Goal: Task Accomplishment & Management: Use online tool/utility

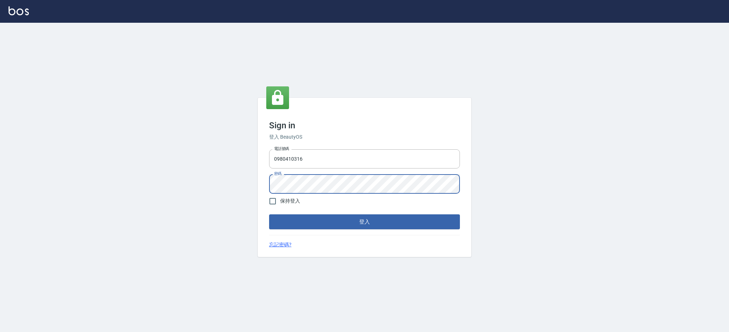
click at [210, 181] on div "Sign in 登入 BeautyOS 電話號碼 0980410316 電話號碼 密碼 密碼 保持登入 登入 忘記密碼?" at bounding box center [364, 177] width 729 height 309
click at [269, 215] on button "登入" at bounding box center [364, 222] width 191 height 15
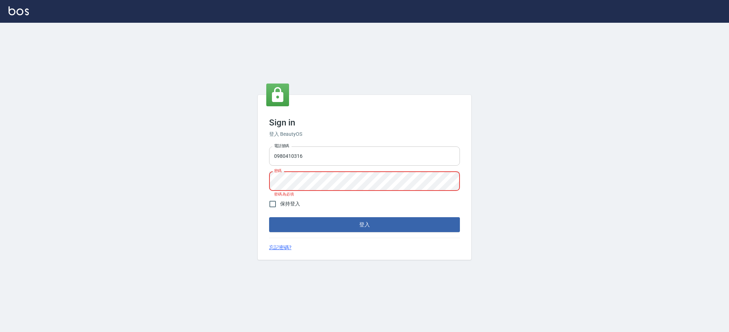
click at [351, 160] on input "0980410316" at bounding box center [364, 156] width 191 height 19
type input "0980410316"
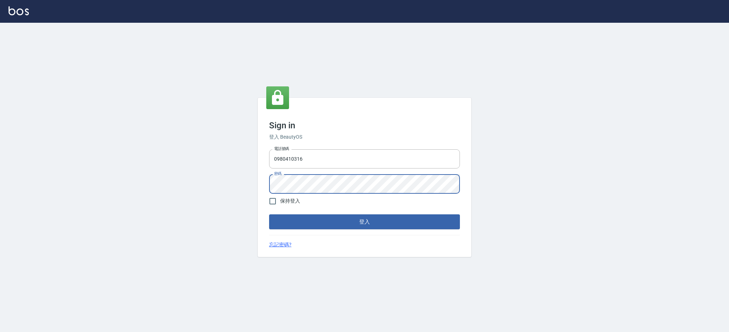
click at [269, 215] on button "登入" at bounding box center [364, 222] width 191 height 15
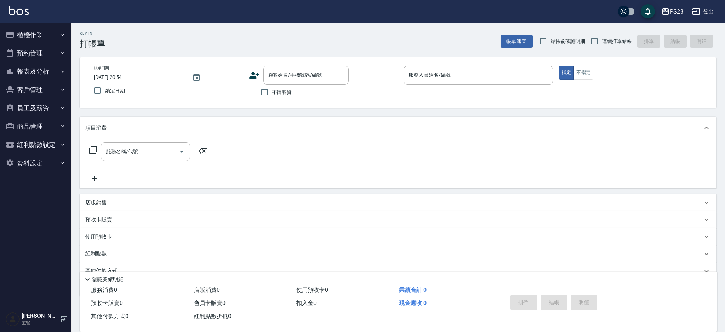
drag, startPoint x: 284, startPoint y: 92, endPoint x: 298, endPoint y: 88, distance: 14.9
click at [284, 92] on span "不留客資" at bounding box center [282, 92] width 20 height 7
click at [272, 92] on input "不留客資" at bounding box center [264, 92] width 15 height 15
checkbox input "true"
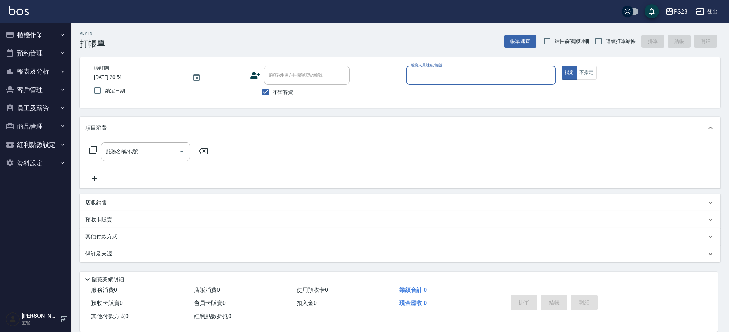
drag, startPoint x: 621, startPoint y: 40, endPoint x: 561, endPoint y: 51, distance: 60.8
click at [620, 40] on span "連續打單結帳" at bounding box center [620, 41] width 30 height 7
click at [605, 40] on input "連續打單結帳" at bounding box center [598, 41] width 15 height 15
checkbox input "true"
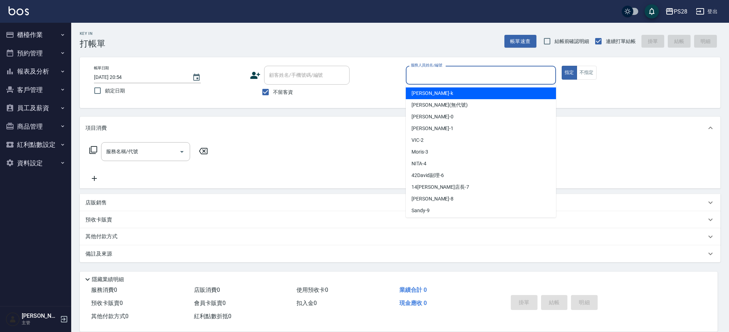
click at [453, 74] on input "服務人員姓名/編號" at bounding box center [481, 75] width 144 height 12
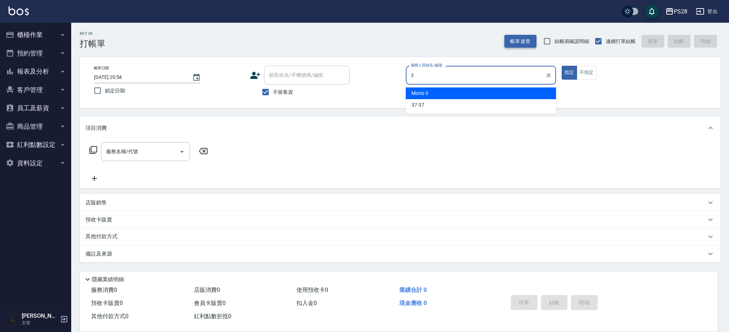
type input "Moris-3"
type button "true"
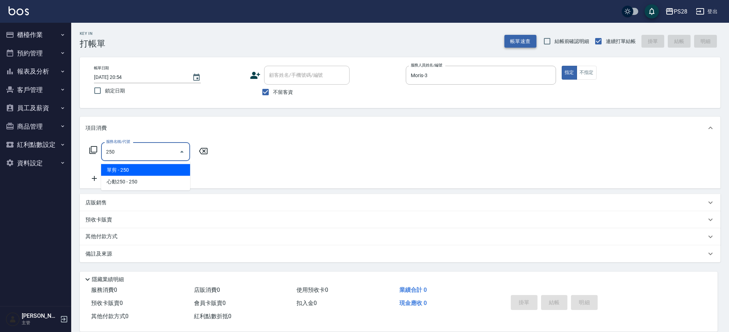
type input "單剪(250)"
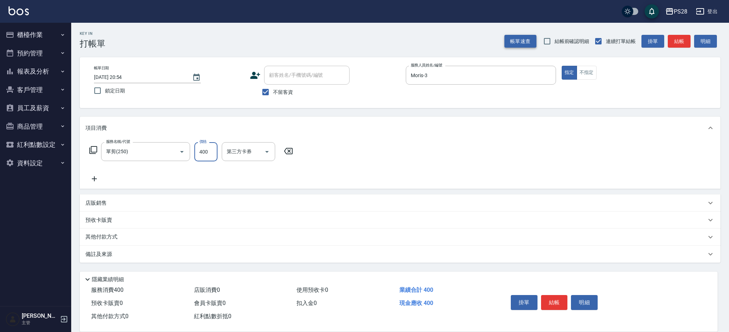
type input "400"
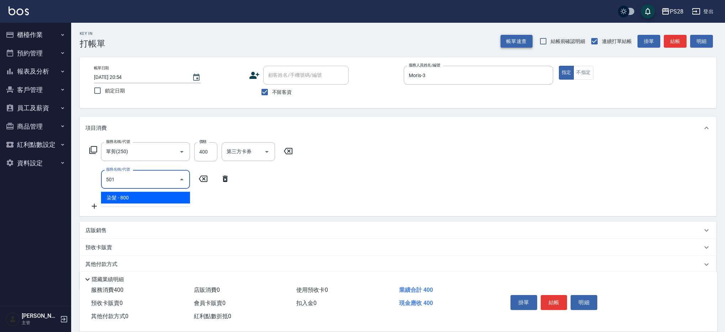
type input "染髮(501)"
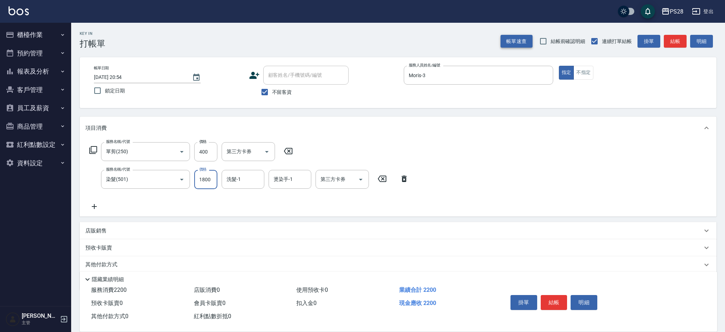
type input "1800"
type input "Moris-3"
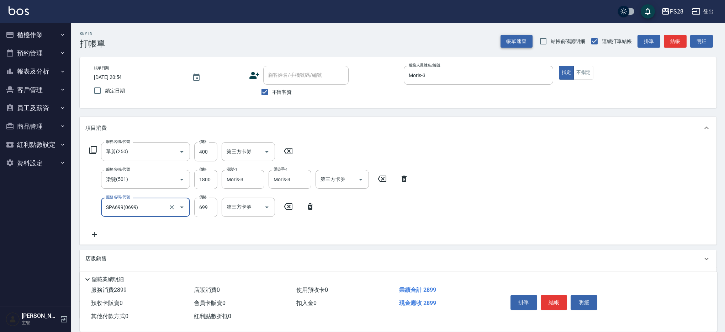
type input "SPA699(0699)"
type input "700"
type input "Moris-3"
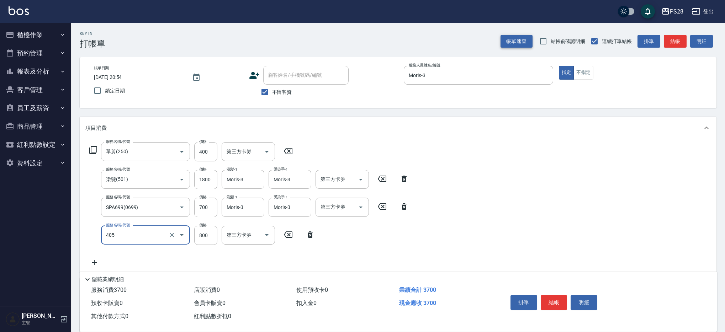
type input "800護髮(405)"
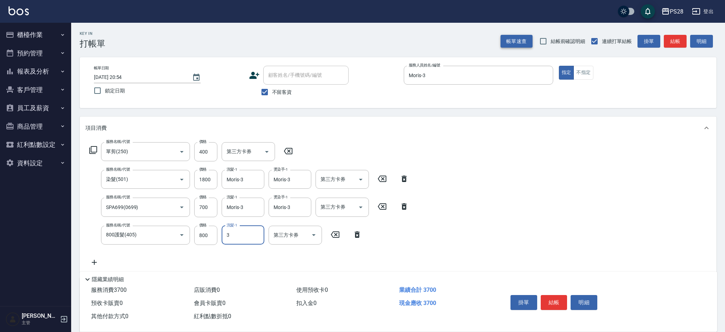
type input "Moris-3"
click at [561, 297] on button "結帳" at bounding box center [554, 302] width 27 height 15
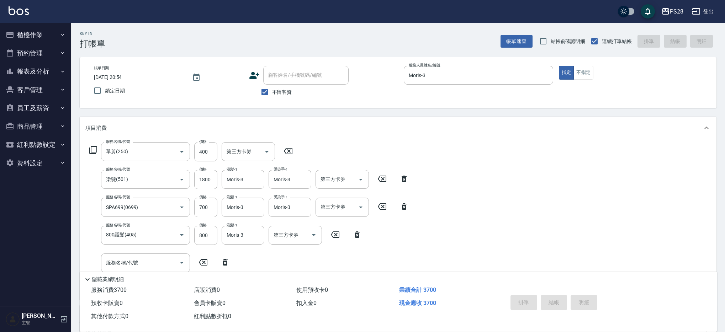
type input "2025/08/16 20:56"
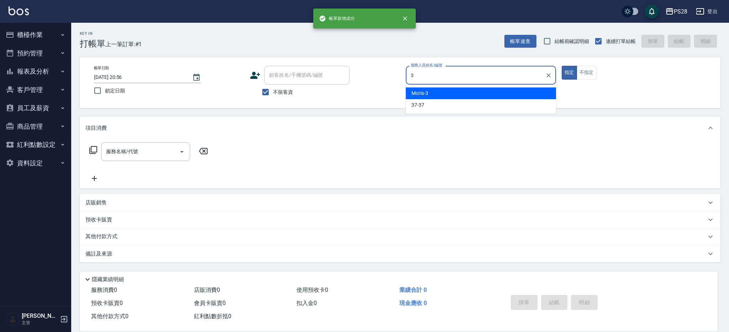
type input "Moris-3"
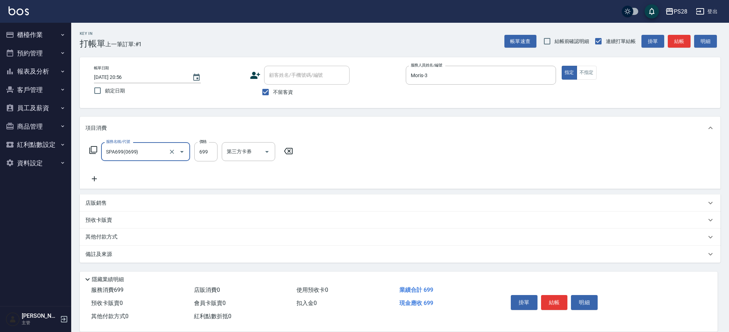
type input "SPA699(0699)"
type input "700"
type input "Moris-3"
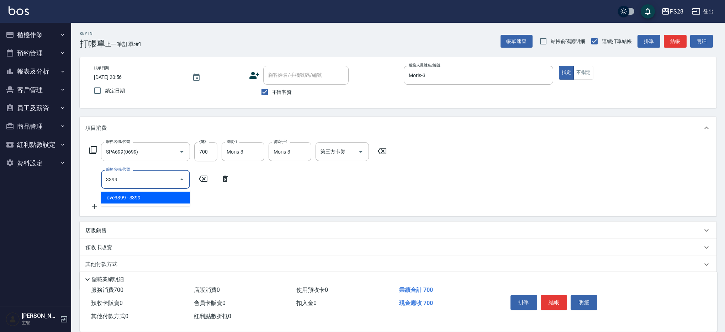
type input "ovc3399(3399)"
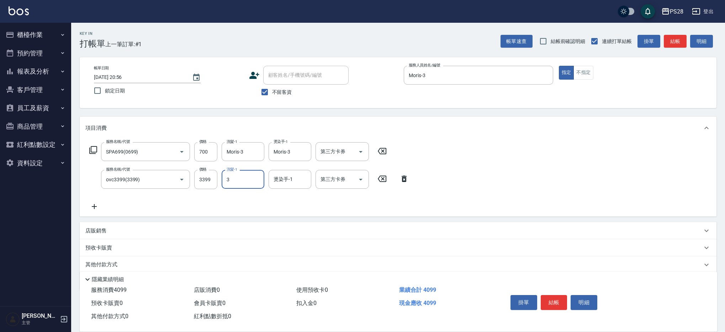
type input "Moris-3"
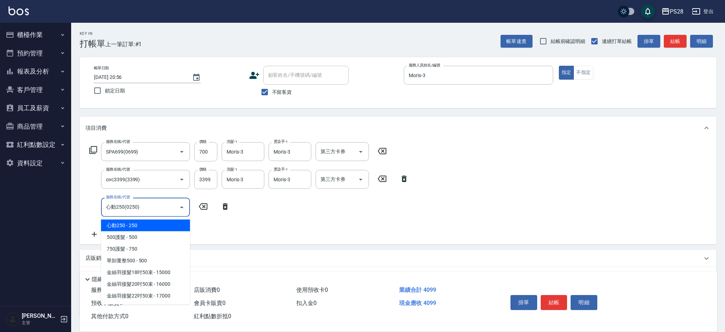
type input "心動250(0250)"
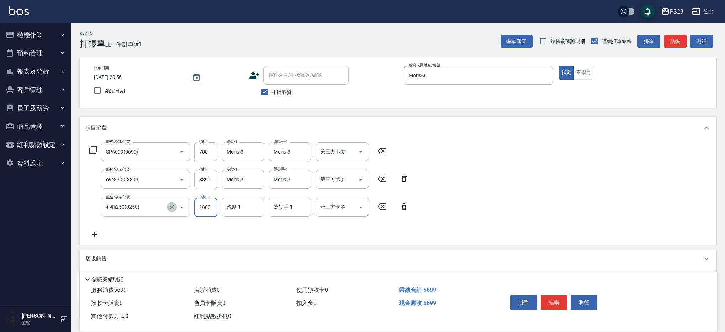
click at [173, 204] on icon "Clear" at bounding box center [171, 207] width 7 height 7
type input "1600"
type input "心動250(0250)"
click at [172, 206] on icon "Clear" at bounding box center [171, 207] width 7 height 7
type input "染髮(501)"
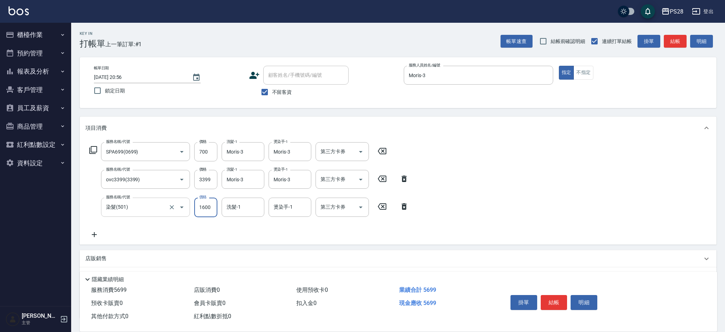
type input "1600"
type input "Moris-3"
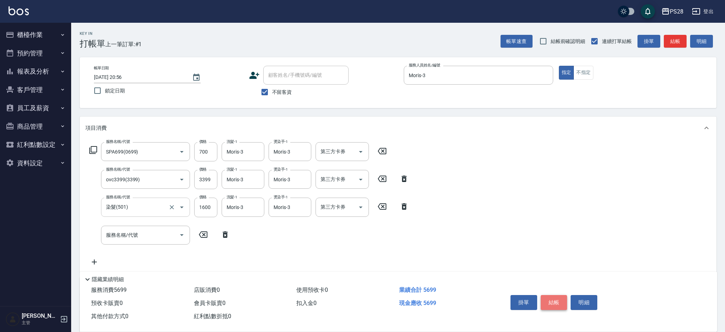
click at [561, 296] on button "結帳" at bounding box center [554, 302] width 27 height 15
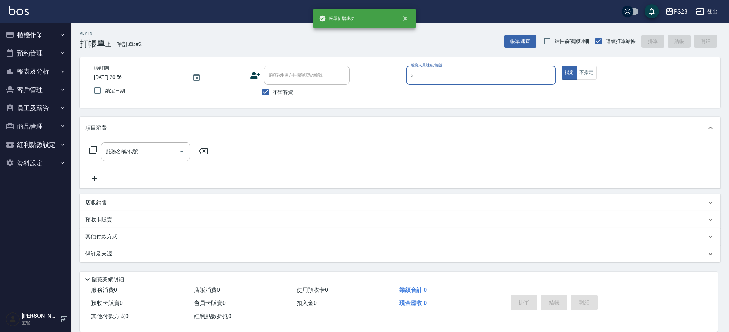
type input "Moris-3"
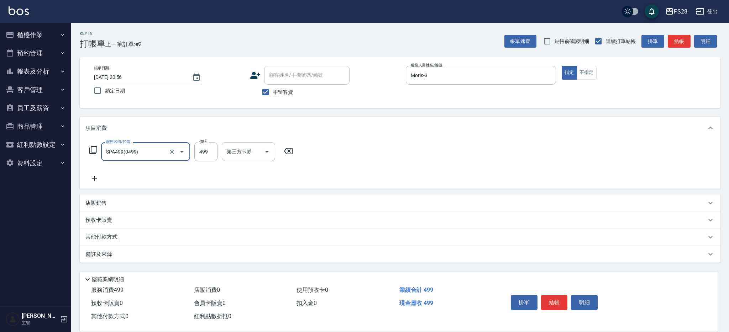
type input "SPA499(0499)"
type input "500"
type input "Moris-3"
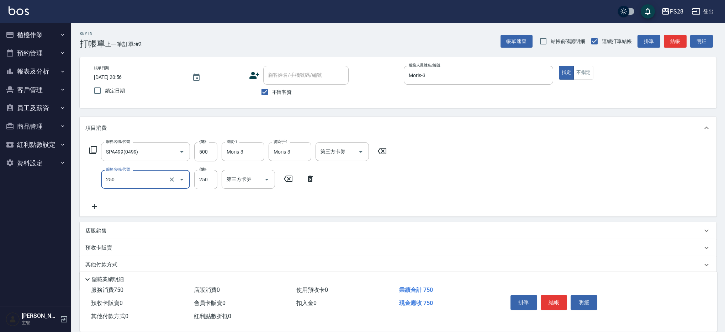
type input "單剪(250)"
type input "400"
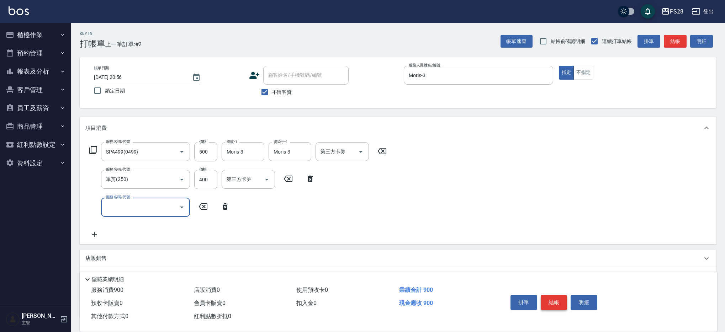
click at [557, 297] on button "結帳" at bounding box center [554, 302] width 27 height 15
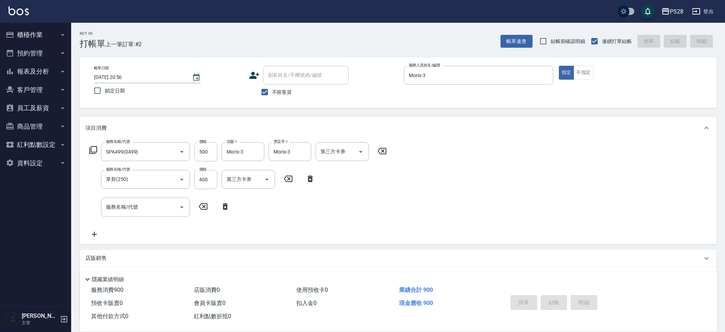
type input "2025/08/16 20:57"
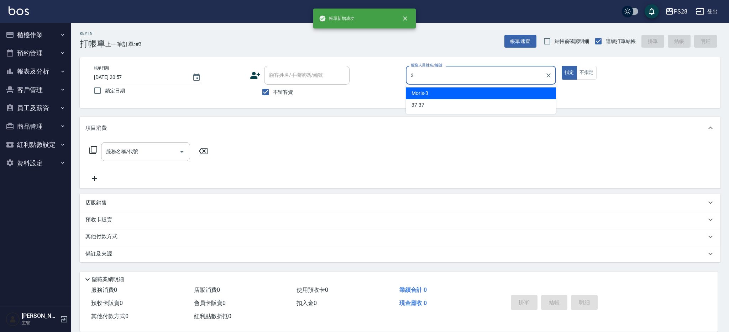
type input "Moris-3"
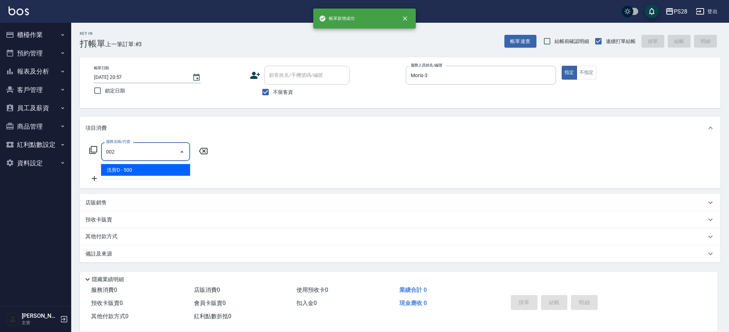
type input "洗剪D(002)"
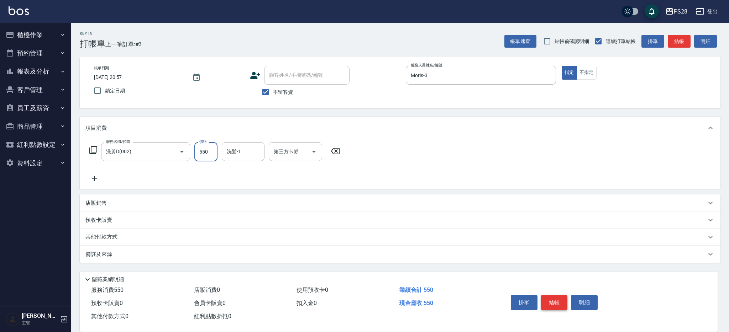
type input "550"
type input "Moris-3"
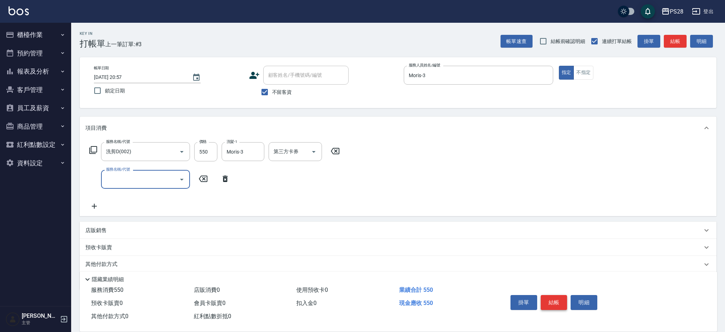
click at [561, 296] on button "結帳" at bounding box center [554, 302] width 27 height 15
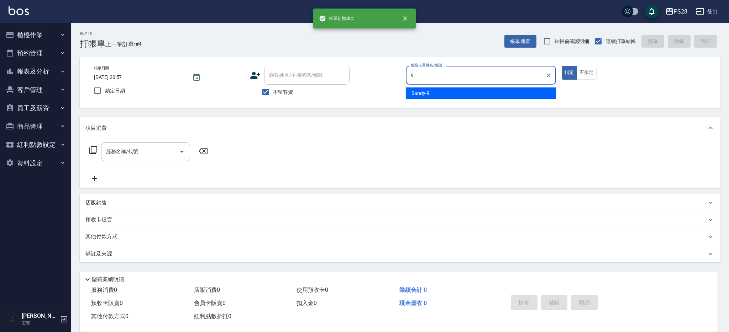
type input "Sandy-9"
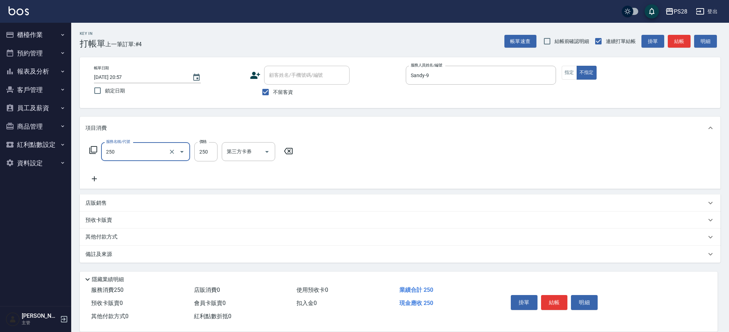
type input "單剪(250)"
type input "149"
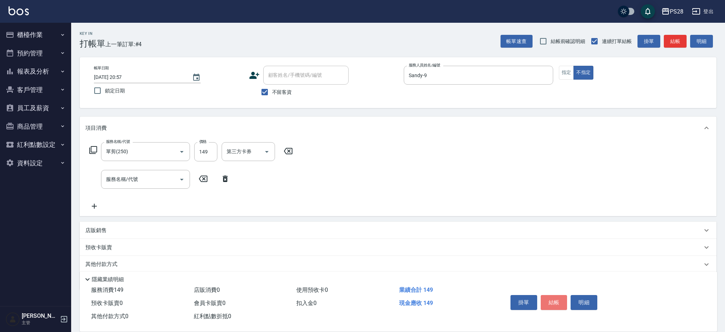
drag, startPoint x: 556, startPoint y: 302, endPoint x: 639, endPoint y: 190, distance: 139.5
click at [557, 302] on button "結帳" at bounding box center [554, 302] width 27 height 15
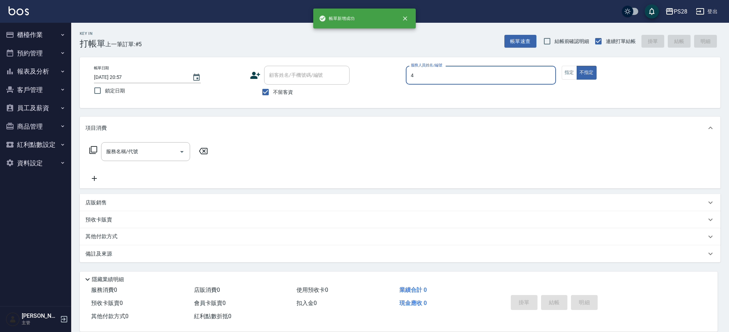
type input "NITA-4"
type button "false"
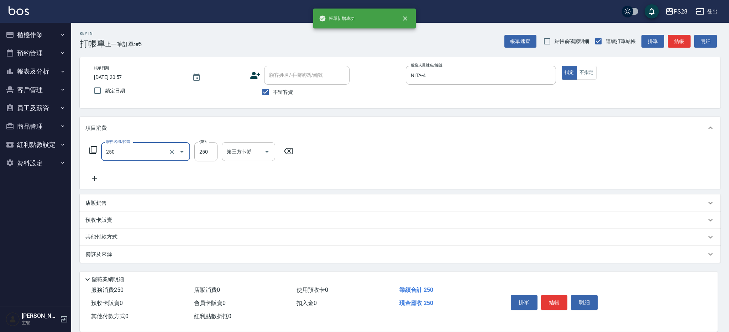
type input "單剪(250)"
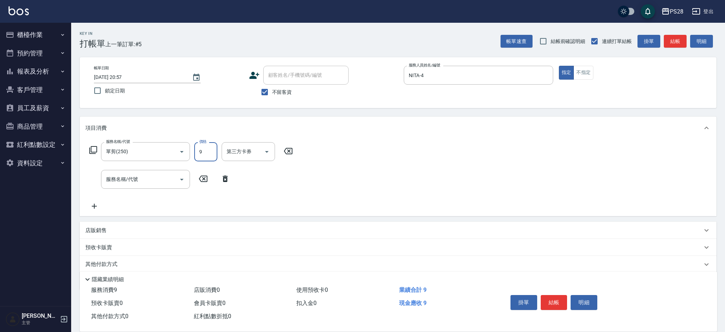
click at [197, 154] on input "9" at bounding box center [205, 151] width 23 height 19
type input "179"
click at [560, 302] on button "結帳" at bounding box center [554, 302] width 27 height 15
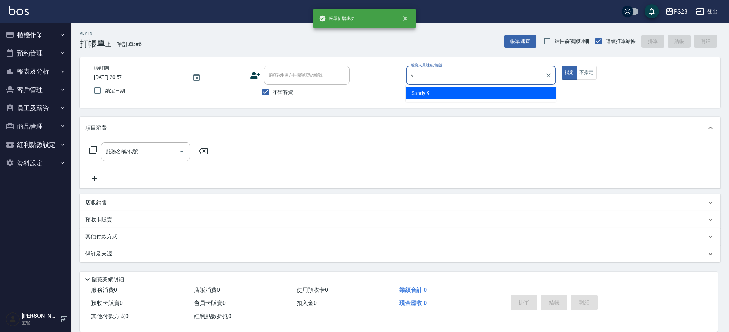
type input "Sandy-9"
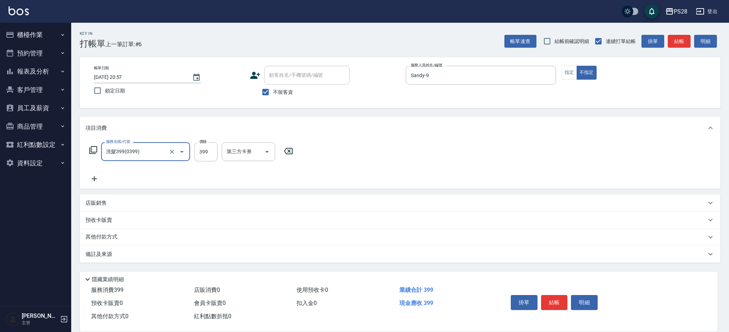
type input "洗髮399(0399)"
type input "2"
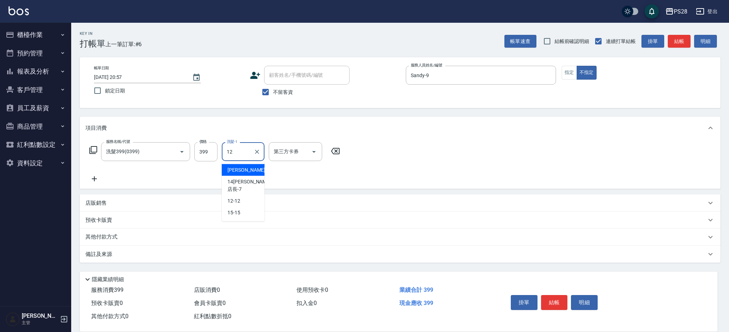
type input "12-12"
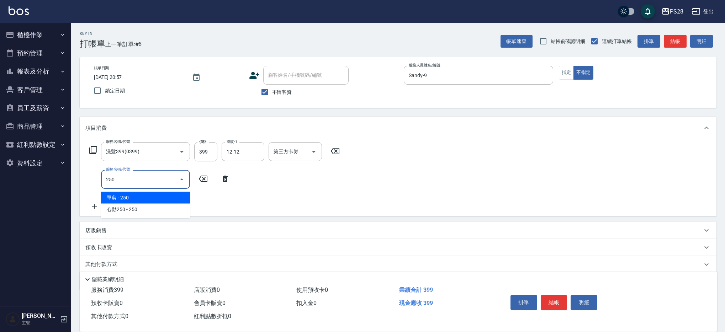
type input "單剪(250)"
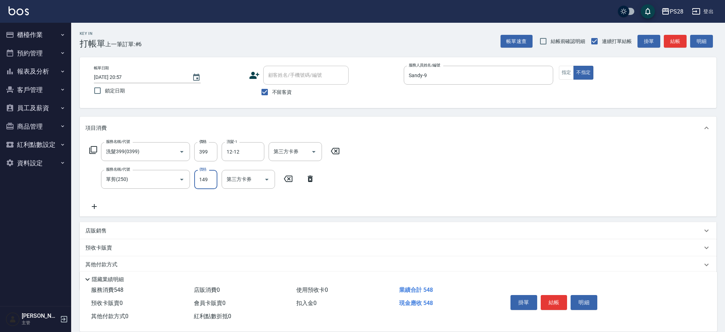
type input "149"
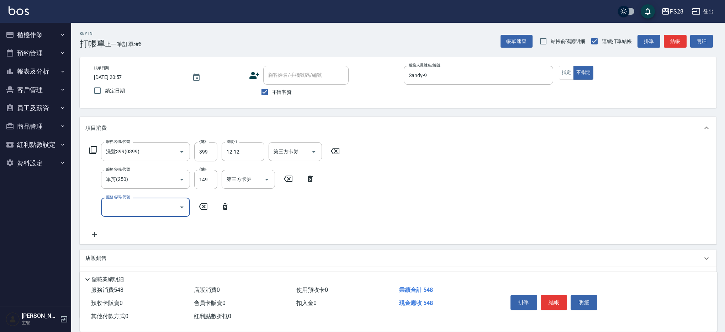
click at [547, 301] on button "結帳" at bounding box center [554, 302] width 27 height 15
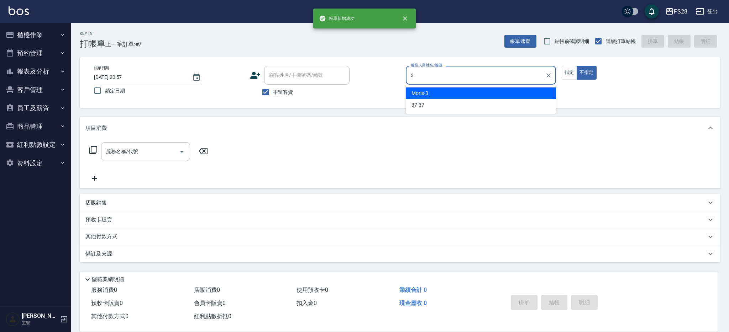
type input "Moris-3"
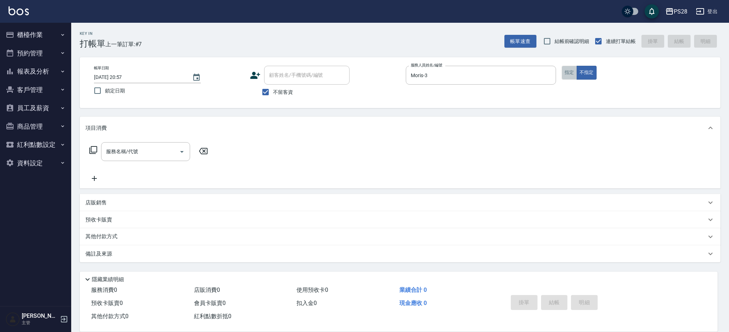
click at [566, 68] on button "指定" at bounding box center [568, 73] width 15 height 14
click at [121, 146] on div "服務名稱/代號 服務名稱/代號" at bounding box center [145, 151] width 89 height 19
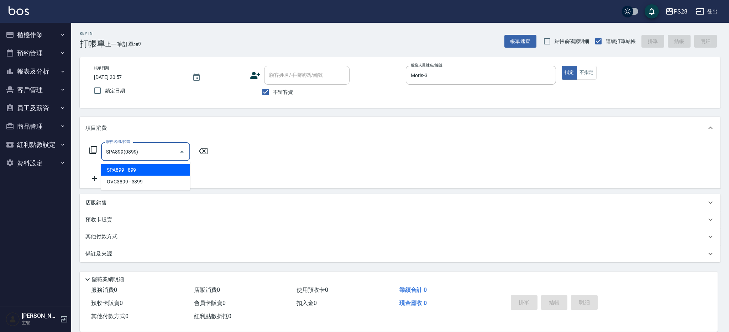
type input "SPA899(0899)"
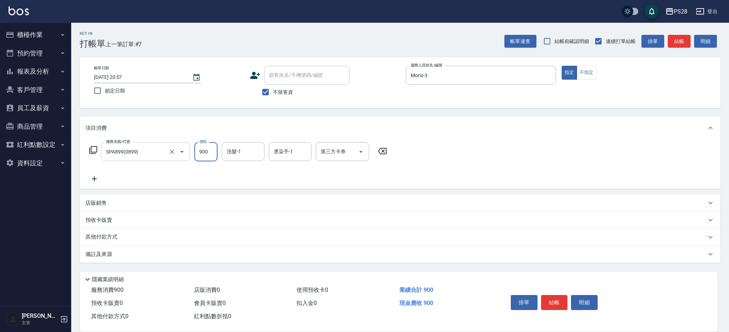
type input "900"
type input "Moris-3"
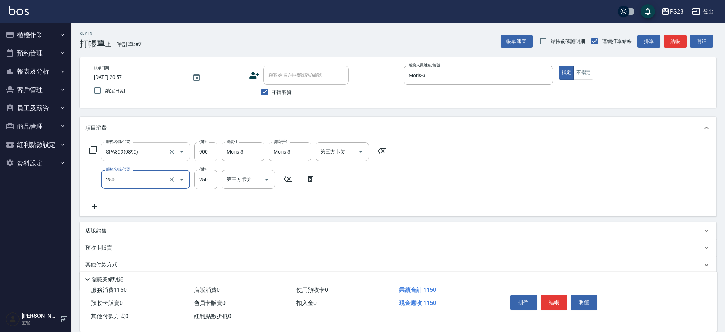
type input "單剪(250)"
type input "400"
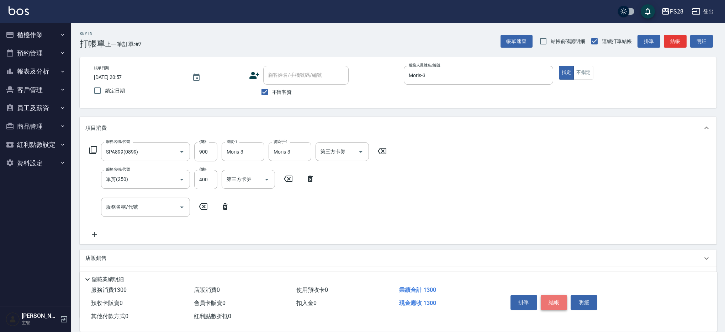
click at [549, 298] on button "結帳" at bounding box center [554, 302] width 27 height 15
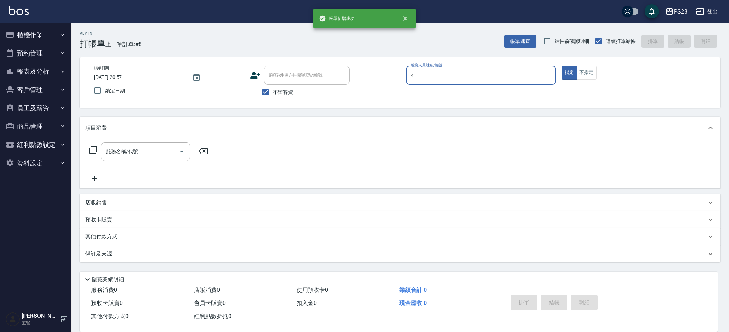
type input "NITA-4"
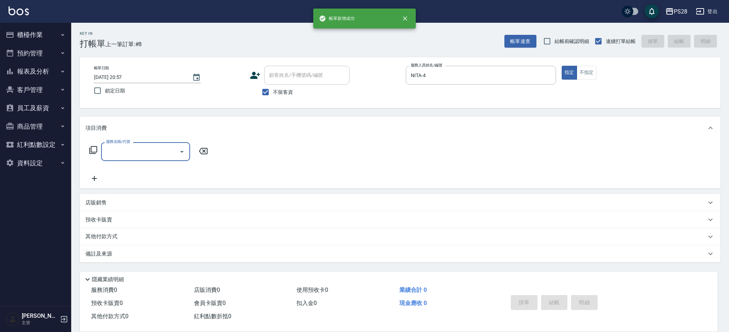
type input "5"
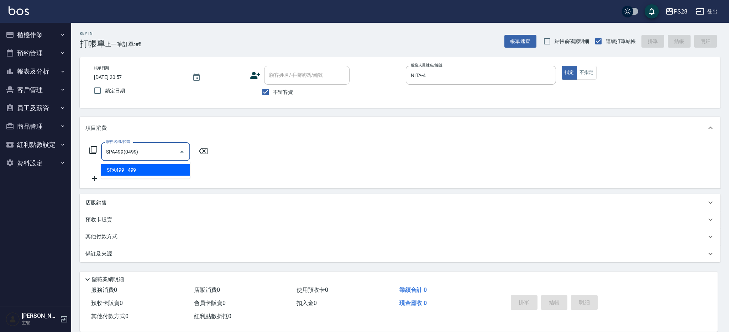
type input "SPA499(0499)"
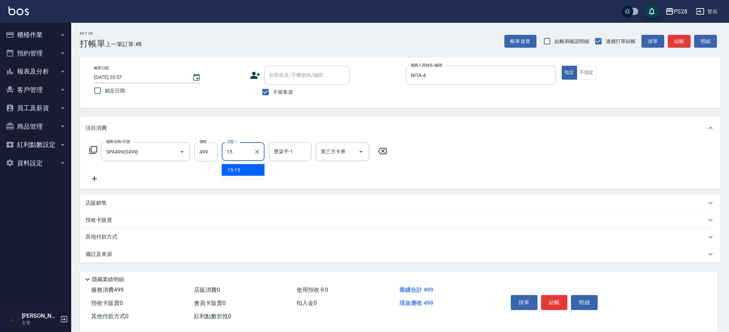
type input "15-15"
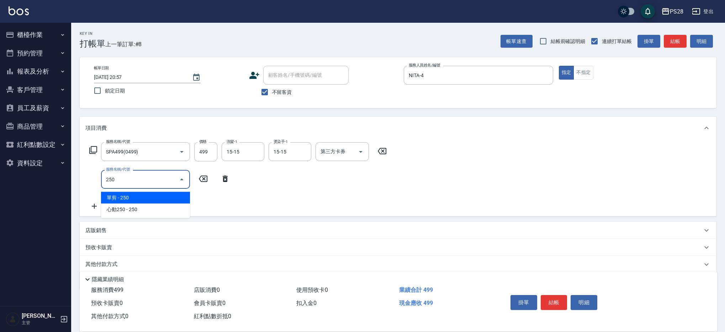
type input "單剪(250)"
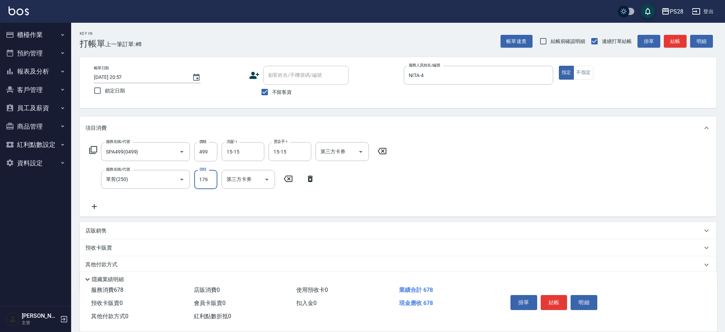
type input "179"
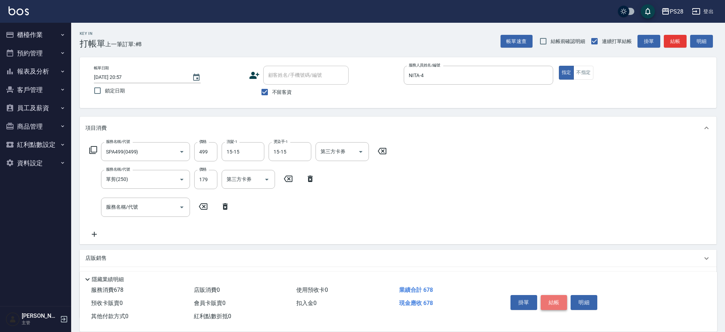
click at [556, 305] on button "結帳" at bounding box center [554, 302] width 27 height 15
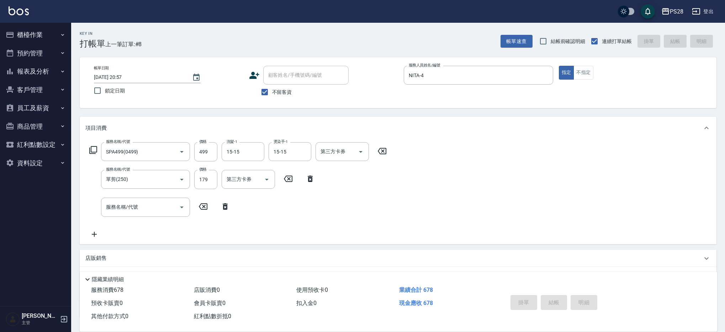
type input "2025/08/16 20:58"
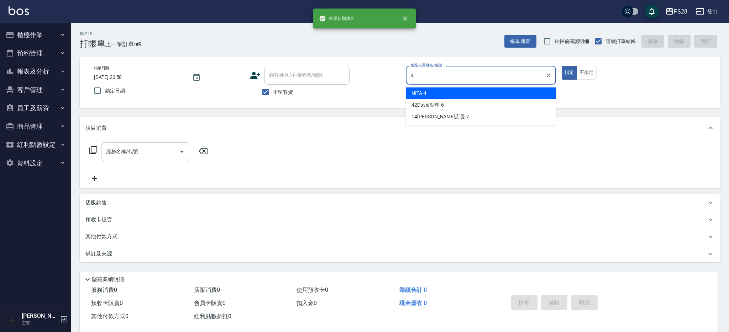
type input "NITA-4"
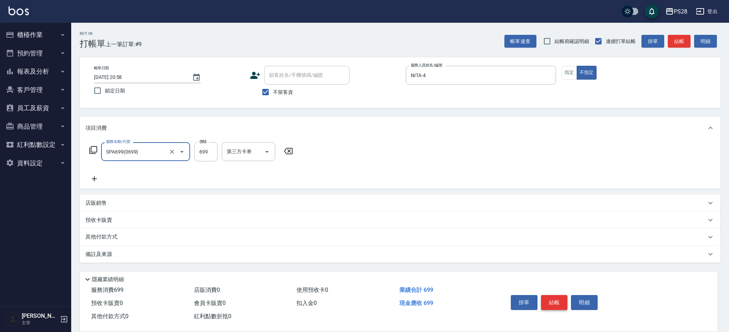
type input "SPA699(0699)"
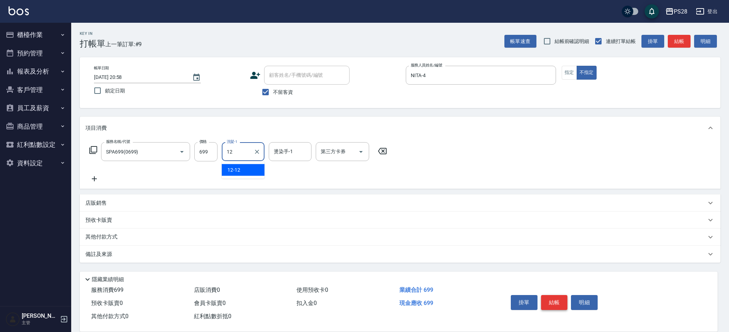
type input "12-12"
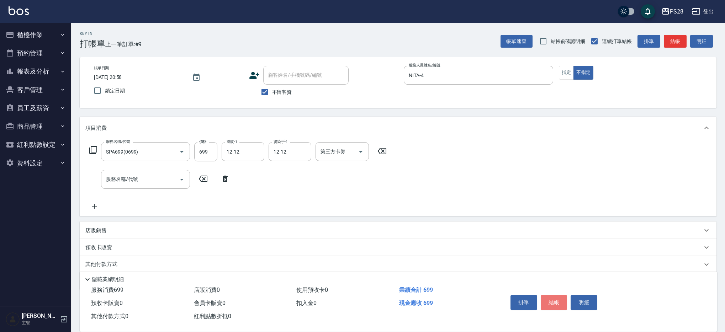
click at [561, 300] on button "結帳" at bounding box center [554, 302] width 27 height 15
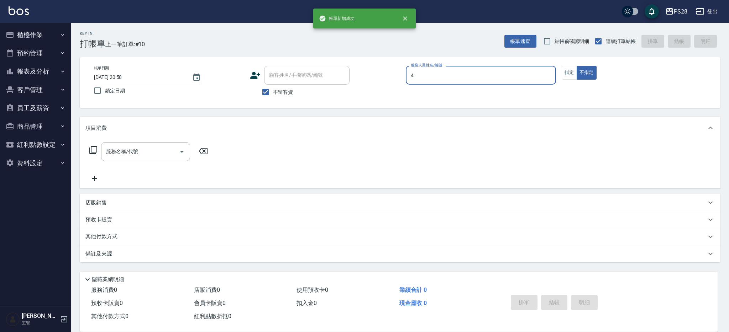
type input "NITA-4"
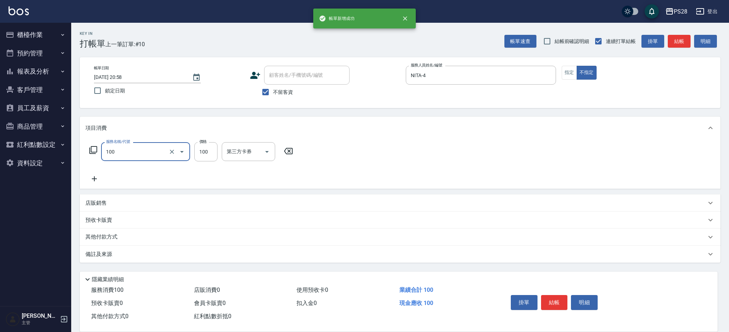
type input "洗髮(100)"
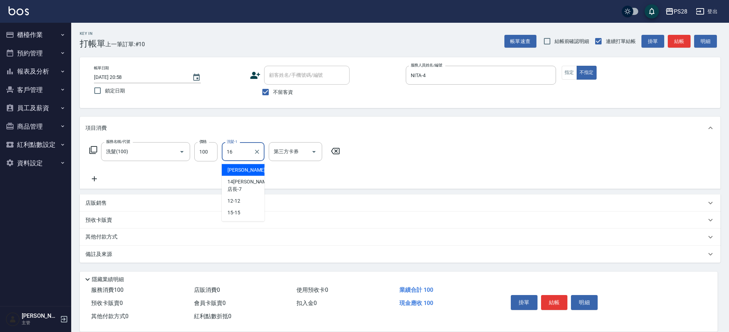
type input "16"
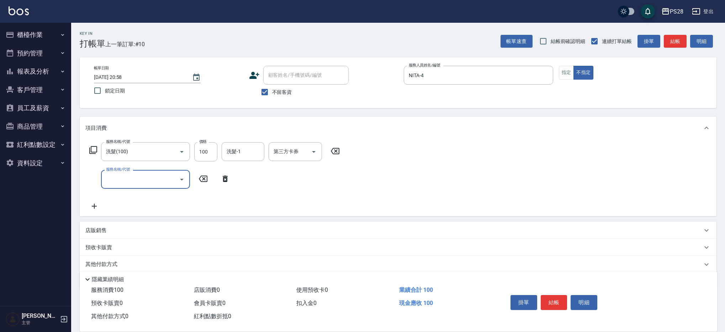
scroll to position [2, 0]
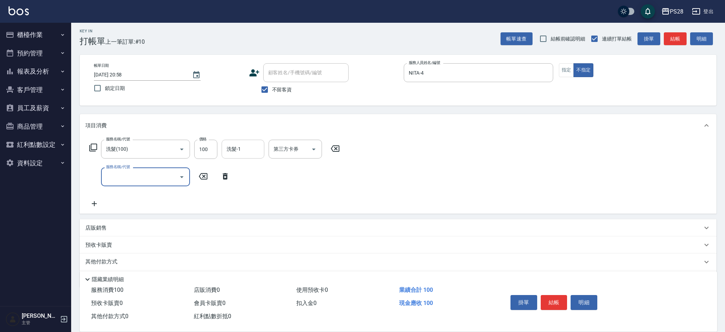
click at [242, 144] on input "洗髮-1" at bounding box center [243, 149] width 36 height 12
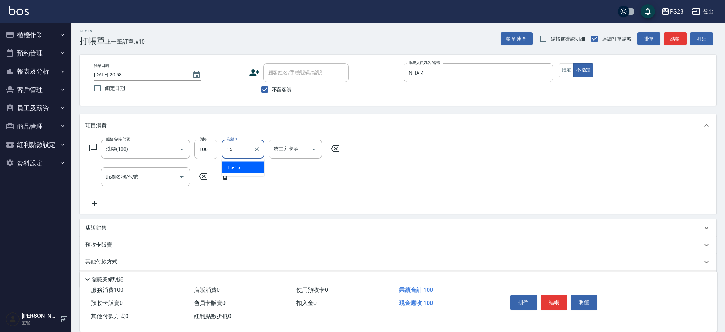
type input "15-15"
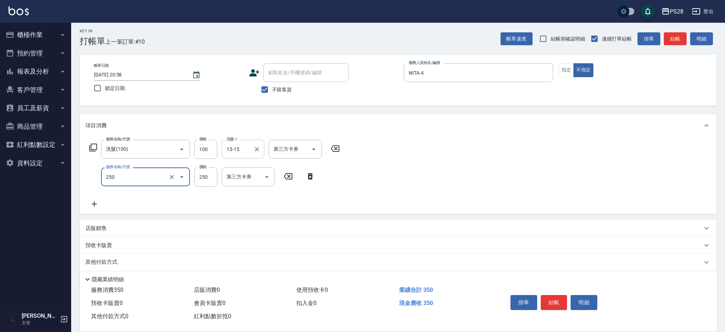
type input "單剪(250)"
type input "149"
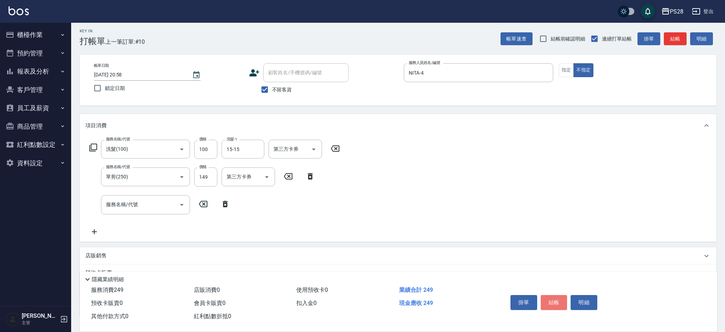
click at [559, 300] on button "結帳" at bounding box center [554, 302] width 27 height 15
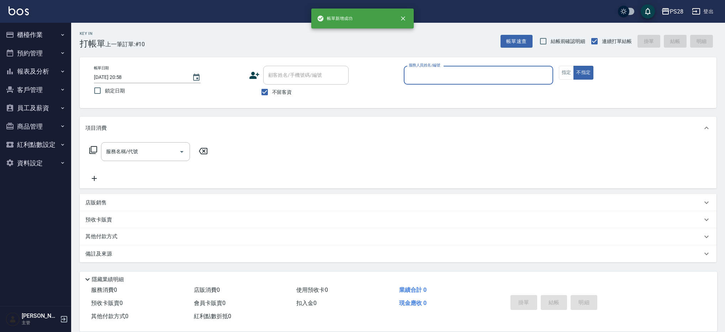
scroll to position [0, 0]
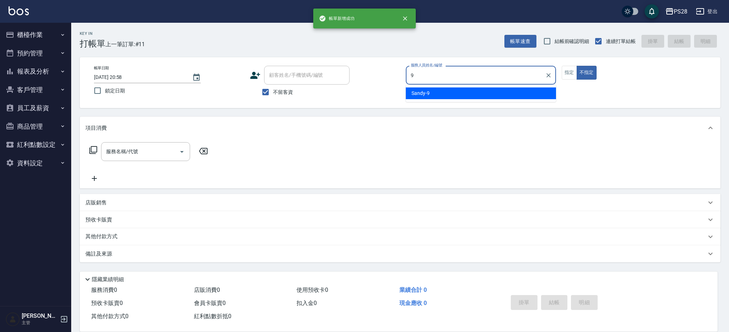
type input "Sandy-9"
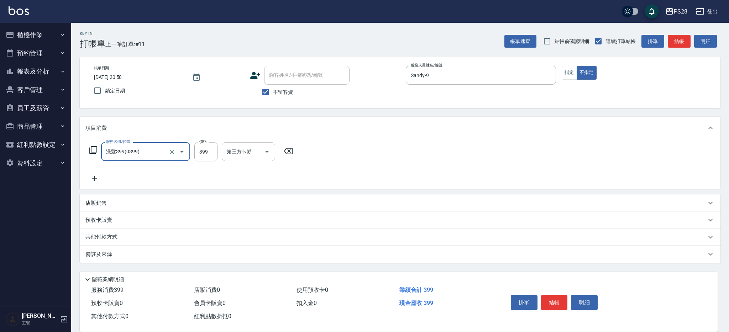
type input "洗髮399(0399)"
type input "15-15"
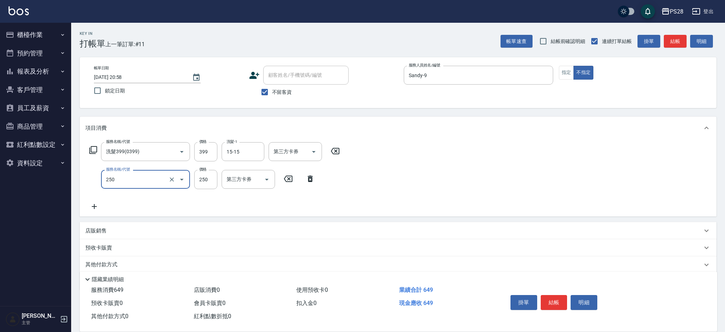
type input "單剪(250)"
type input "149"
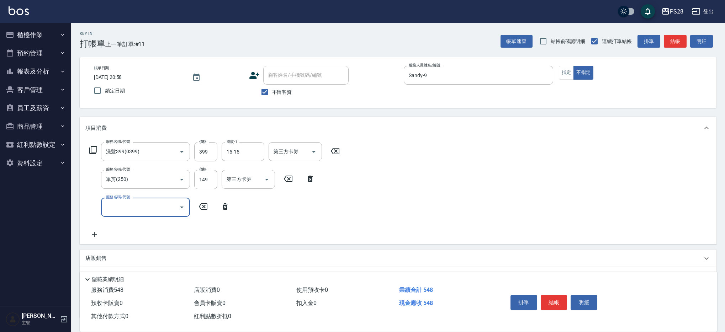
click at [556, 304] on button "結帳" at bounding box center [554, 302] width 27 height 15
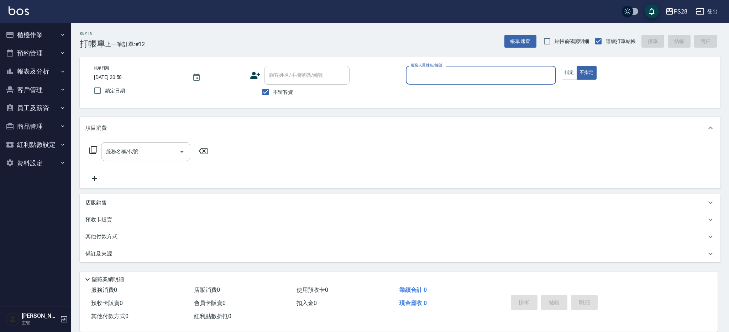
click at [45, 37] on button "櫃檯作業" at bounding box center [35, 35] width 65 height 18
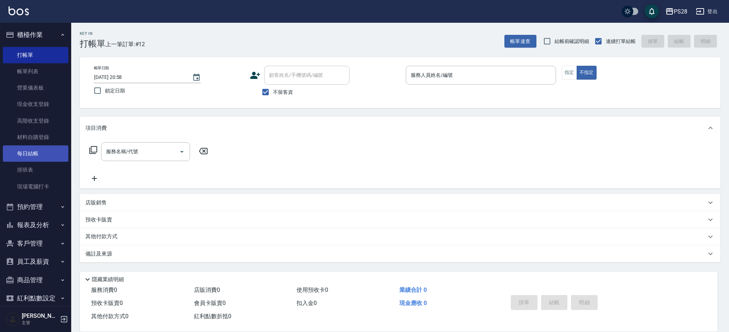
click at [46, 154] on link "每日結帳" at bounding box center [35, 153] width 65 height 16
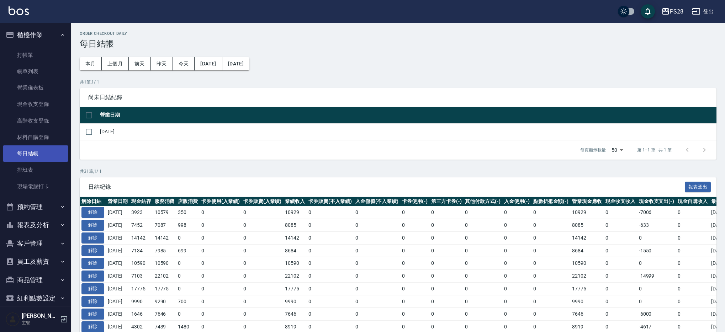
scroll to position [0, 0]
click at [88, 127] on input "checkbox" at bounding box center [88, 132] width 15 height 15
checkbox input "true"
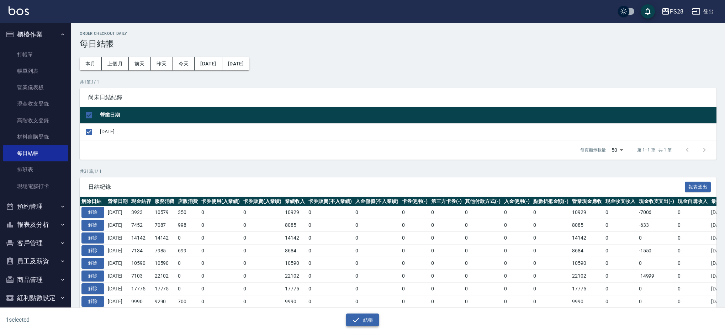
click at [374, 315] on button "結帳" at bounding box center [362, 320] width 33 height 13
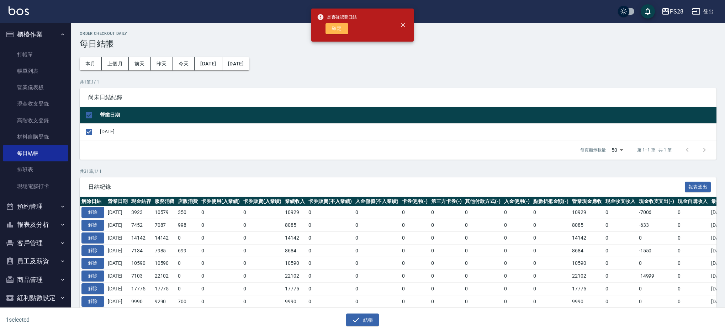
click at [343, 29] on button "確定" at bounding box center [336, 28] width 23 height 11
checkbox input "false"
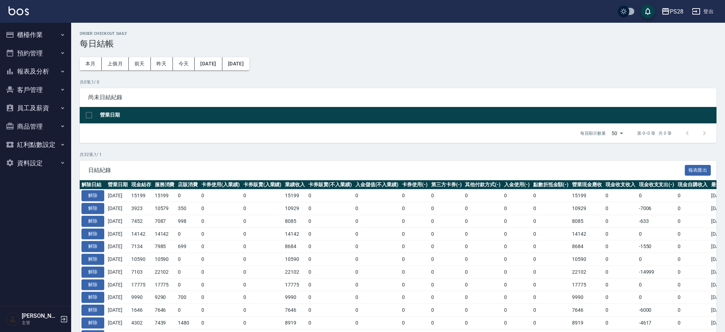
click at [36, 73] on button "報表及分析" at bounding box center [35, 71] width 65 height 18
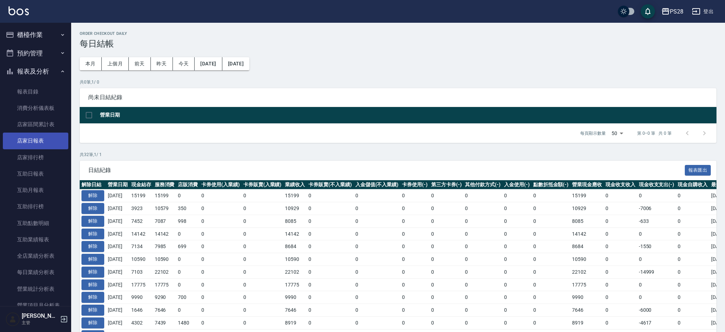
click at [43, 135] on link "店家日報表" at bounding box center [35, 141] width 65 height 16
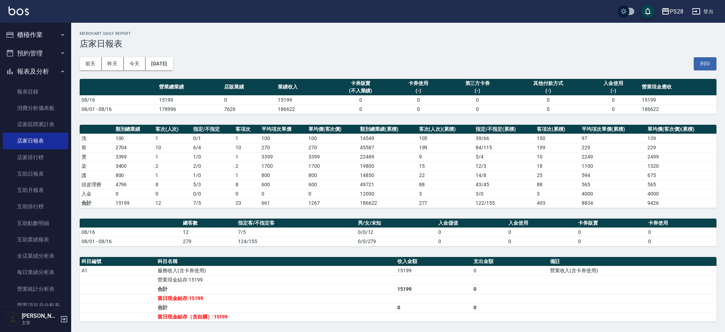
drag, startPoint x: 30, startPoint y: 33, endPoint x: 32, endPoint y: 51, distance: 17.9
click at [30, 33] on button "櫃檯作業" at bounding box center [35, 35] width 65 height 18
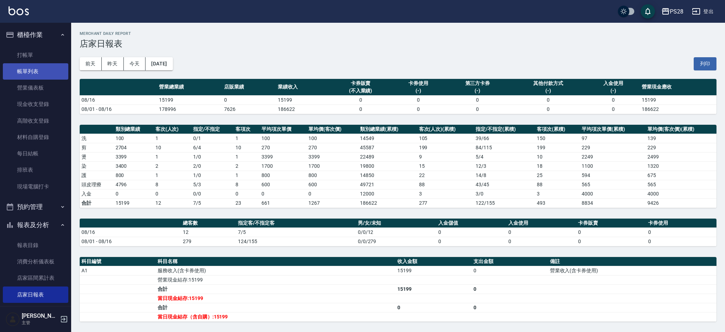
click at [38, 78] on link "帳單列表" at bounding box center [35, 71] width 65 height 16
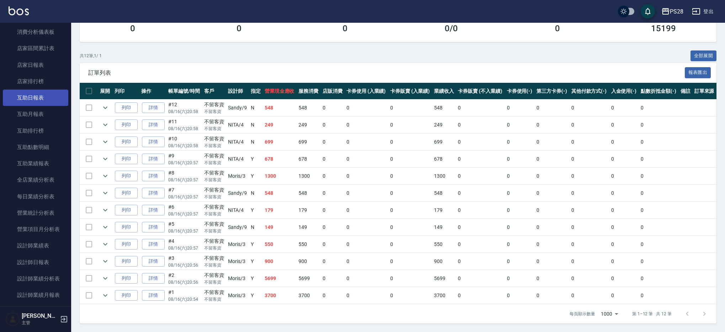
scroll to position [216, 0]
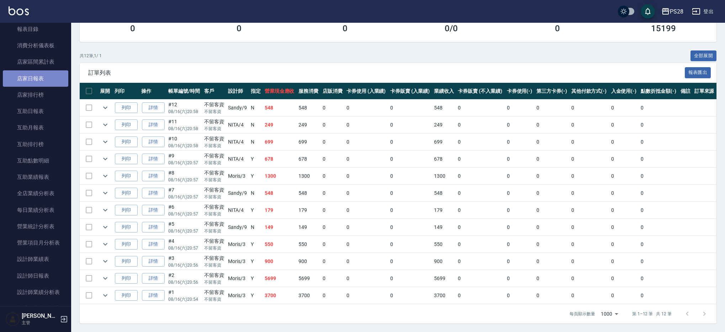
click at [37, 81] on link "店家日報表" at bounding box center [35, 78] width 65 height 16
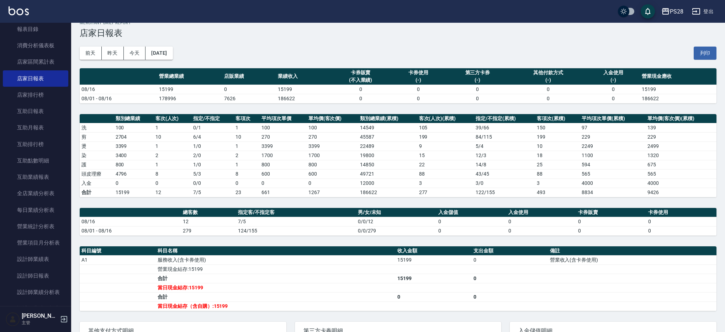
scroll to position [12, 0]
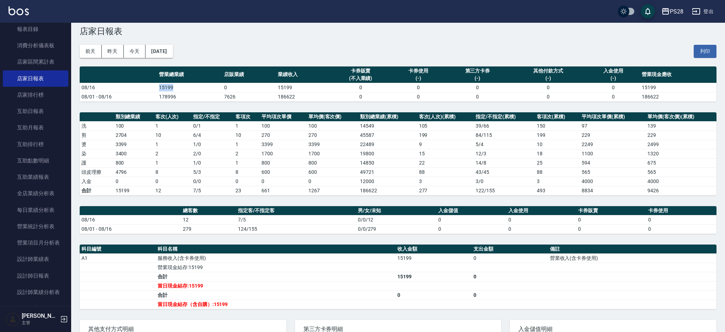
drag, startPoint x: 166, startPoint y: 87, endPoint x: 178, endPoint y: 86, distance: 11.7
click at [178, 86] on tr "08/16 15199 0 15199 0 0 0 0 0 15199" at bounding box center [398, 87] width 637 height 9
click at [184, 87] on td "15199" at bounding box center [189, 87] width 65 height 9
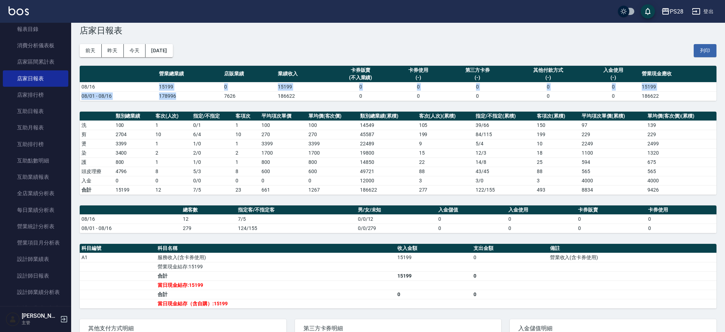
drag, startPoint x: 152, startPoint y: 90, endPoint x: 201, endPoint y: 92, distance: 49.5
click at [201, 92] on tbody "08/16 15199 0 15199 0 0 0 0 0 15199 08/01 - 08/16 178996 7626 186622 0 0 0 0 0 …" at bounding box center [398, 91] width 637 height 18
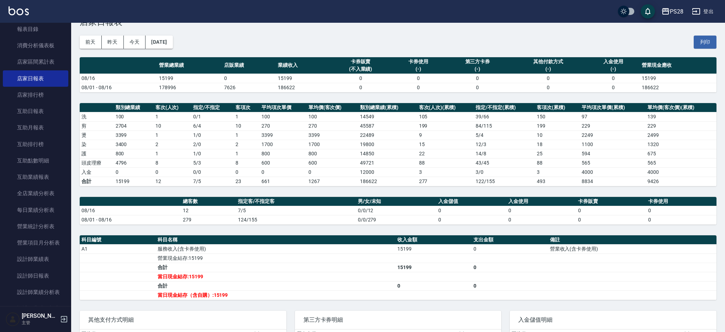
click at [188, 189] on div "PS28 [DATE] 店家日報表 列印時間： [DATE][PHONE_NUMBER]:02 Merchant Daily Report 店家日報表 [DA…" at bounding box center [398, 197] width 654 height 392
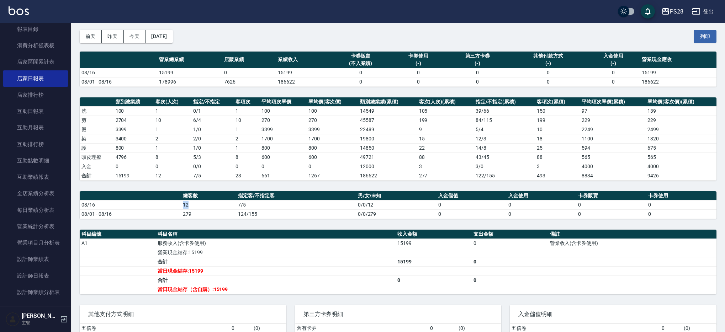
drag, startPoint x: 178, startPoint y: 206, endPoint x: 254, endPoint y: 204, distance: 76.2
click at [216, 203] on tr "08/16 12 7/5 0/0/12 0 0 0 0" at bounding box center [398, 204] width 637 height 9
click at [271, 203] on td "7/5" at bounding box center [296, 204] width 120 height 9
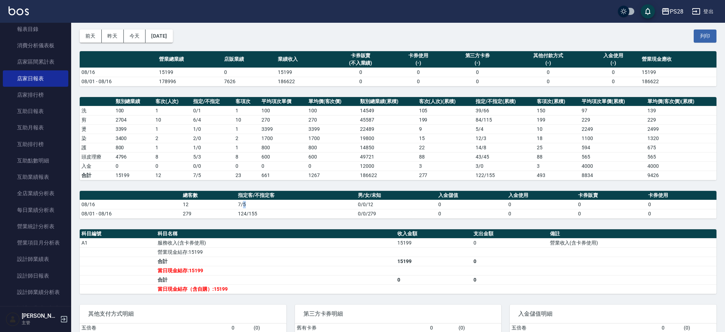
drag, startPoint x: 272, startPoint y: 202, endPoint x: 241, endPoint y: 202, distance: 30.6
click at [241, 202] on td "7/5" at bounding box center [296, 204] width 120 height 9
click at [140, 151] on td "800" at bounding box center [134, 147] width 40 height 9
drag, startPoint x: 139, startPoint y: 157, endPoint x: 155, endPoint y: 155, distance: 16.2
click at [155, 155] on tr "頭皮理療 4796 8 5 / 3 8 600 600 49721 88 43 / 45 88 565 565" at bounding box center [398, 156] width 637 height 9
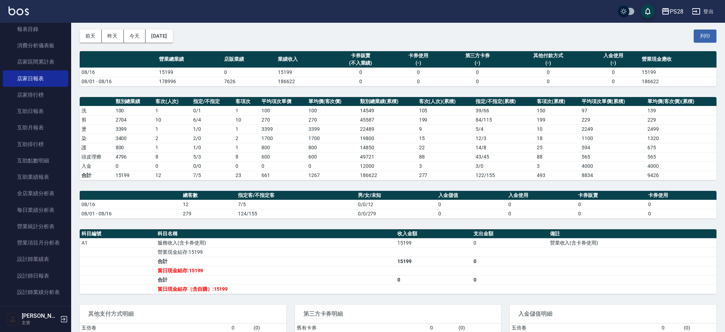
click at [161, 156] on td "8" at bounding box center [173, 156] width 38 height 9
drag, startPoint x: 167, startPoint y: 156, endPoint x: 151, endPoint y: 156, distance: 16.0
click at [154, 155] on td "8" at bounding box center [173, 156] width 38 height 9
click at [142, 157] on td "4796" at bounding box center [134, 156] width 40 height 9
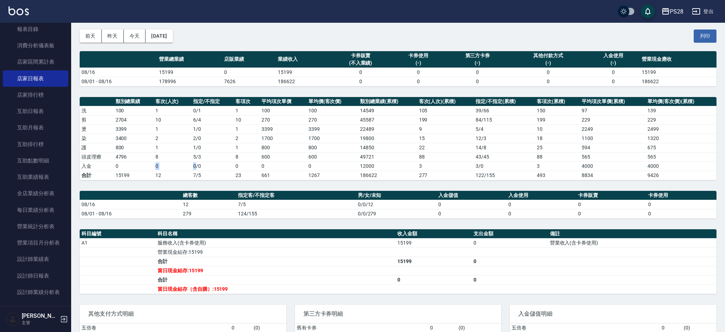
drag, startPoint x: 145, startPoint y: 166, endPoint x: 195, endPoint y: 163, distance: 49.6
click at [195, 163] on tr "入金 0 0 0 / 0 0 0 0 12000 3 3 / 0 3 4000 4000" at bounding box center [398, 166] width 637 height 9
click at [37, 274] on link "設計師日報表" at bounding box center [35, 276] width 65 height 16
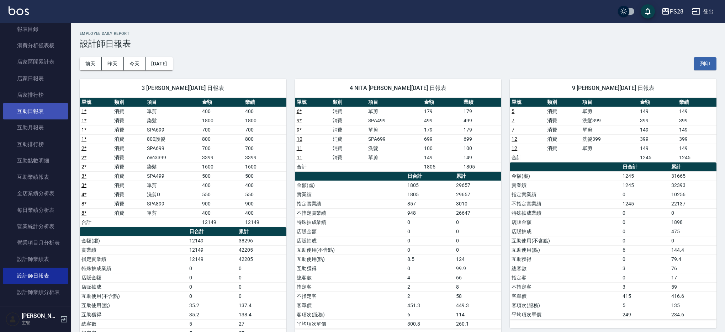
click at [23, 113] on link "互助日報表" at bounding box center [35, 111] width 65 height 16
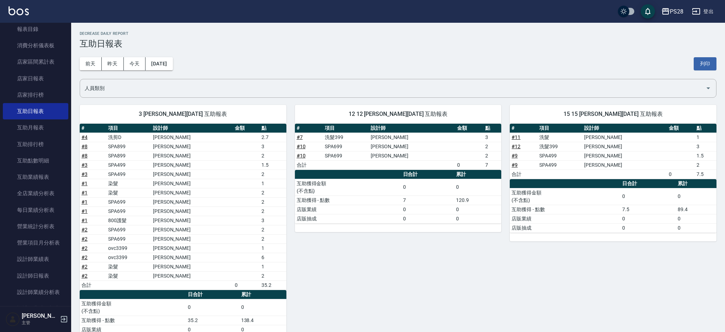
scroll to position [28, 0]
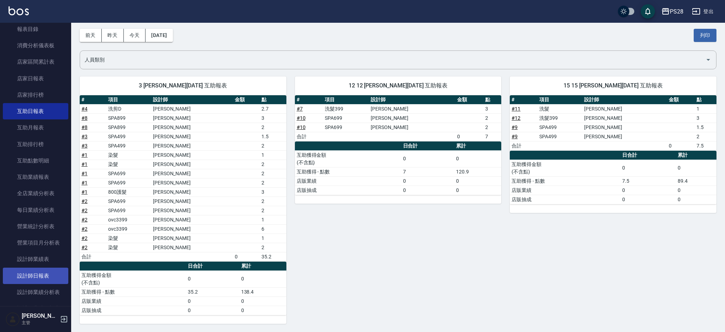
click at [29, 272] on link "設計師日報表" at bounding box center [35, 276] width 65 height 16
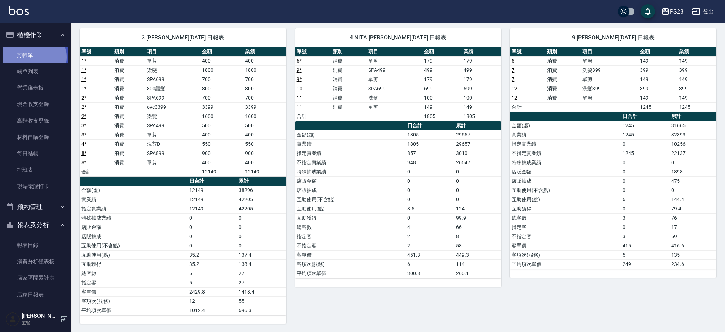
click at [30, 57] on link "打帳單" at bounding box center [35, 55] width 65 height 16
